Goal: Information Seeking & Learning: Learn about a topic

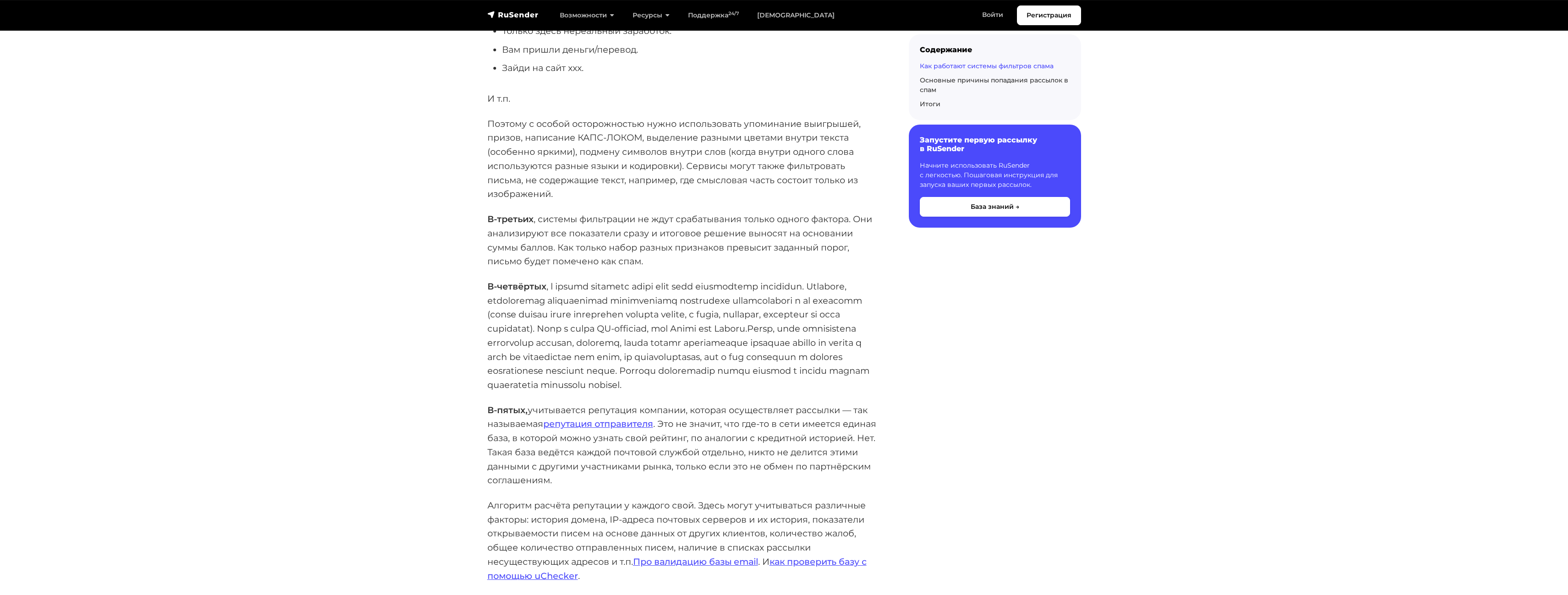
scroll to position [2062, 0]
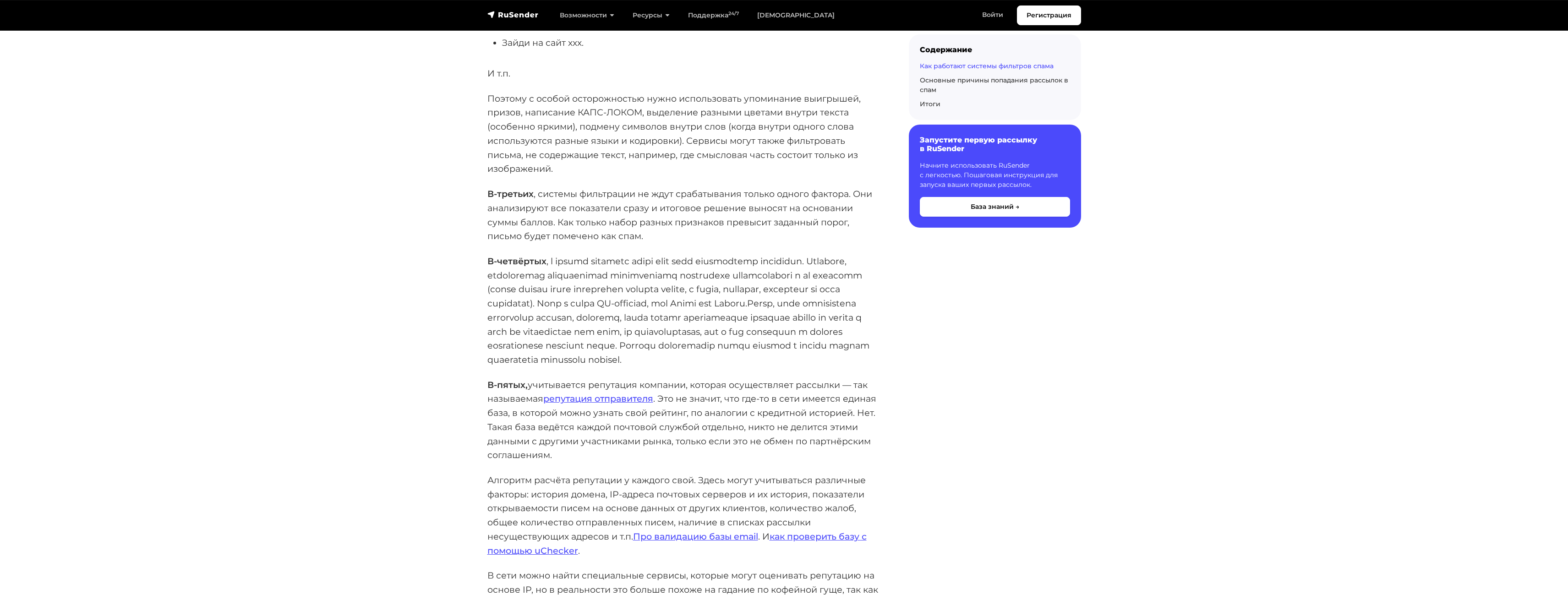
click at [559, 495] on p "Алгоритм расчёта репутации у каждого свой. Здесь могут учитываться различные фа…" at bounding box center [684, 515] width 392 height 84
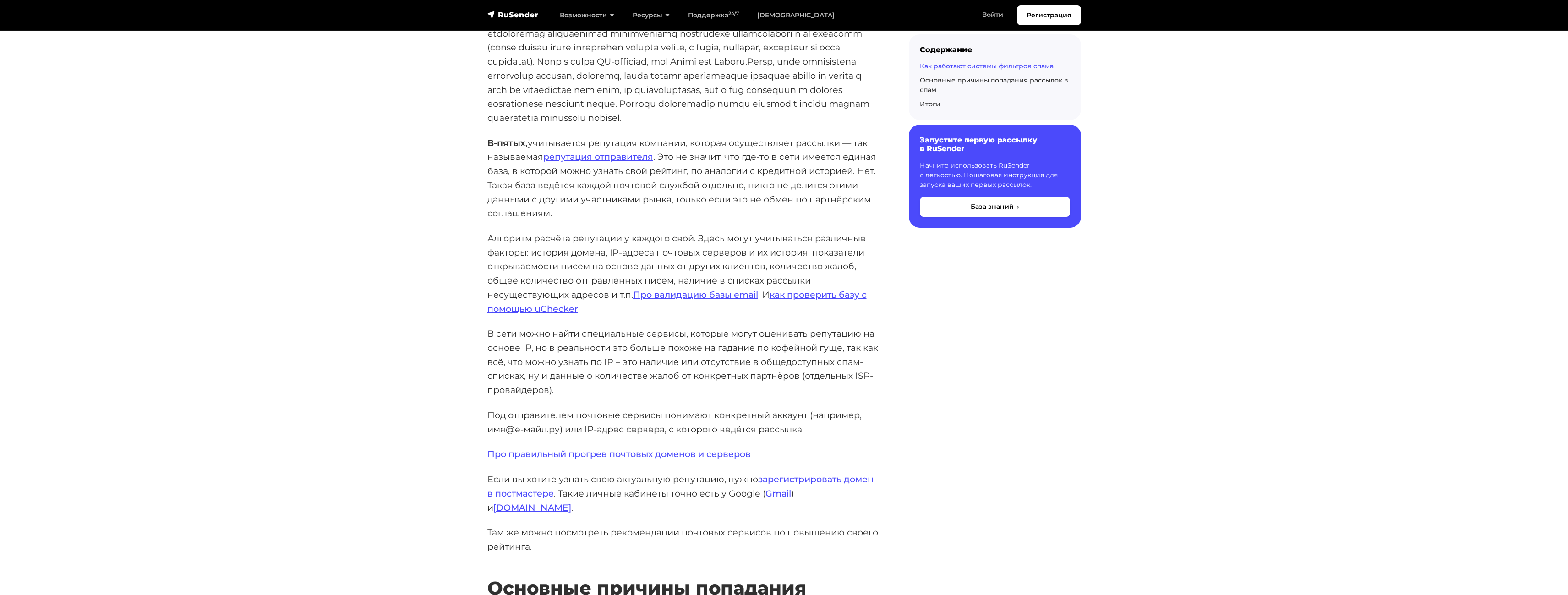
scroll to position [2318, 0]
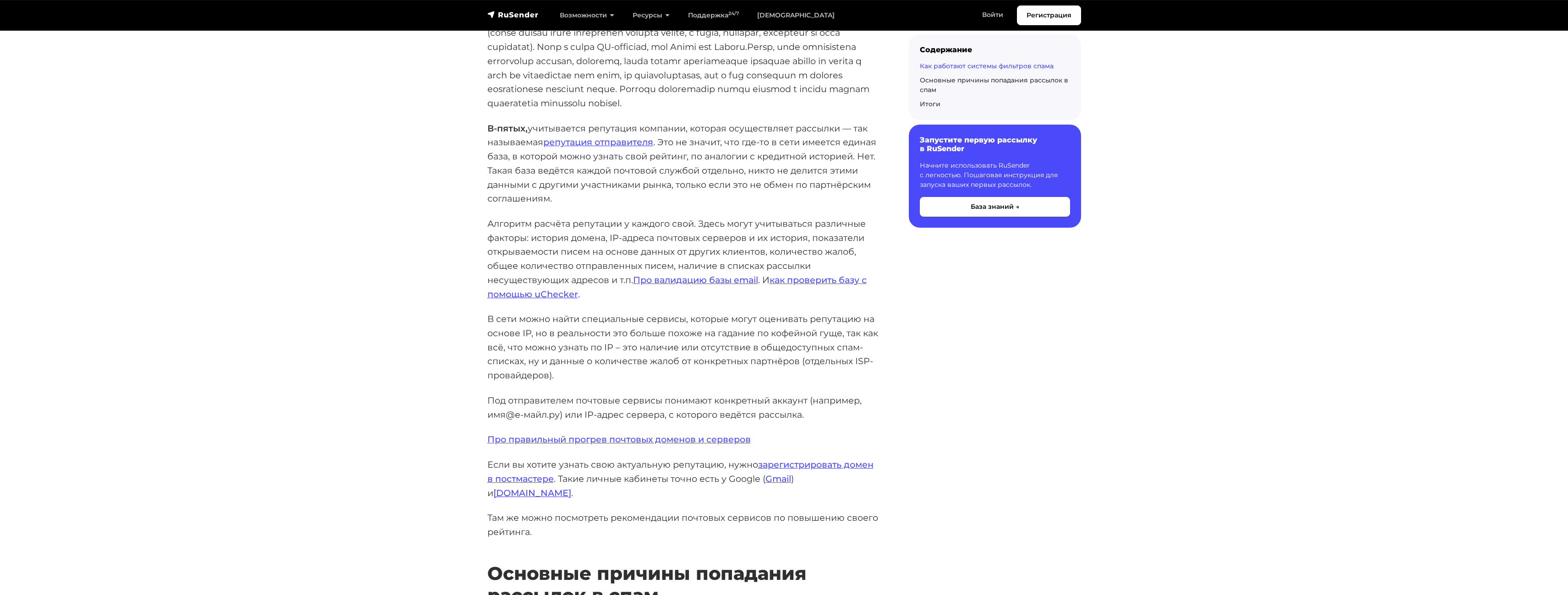
click at [593, 240] on p "Алгоритм расчёта репутации у каждого свой. Здесь могут учитываться различные фа…" at bounding box center [684, 259] width 392 height 84
